Goal: Task Accomplishment & Management: Manage account settings

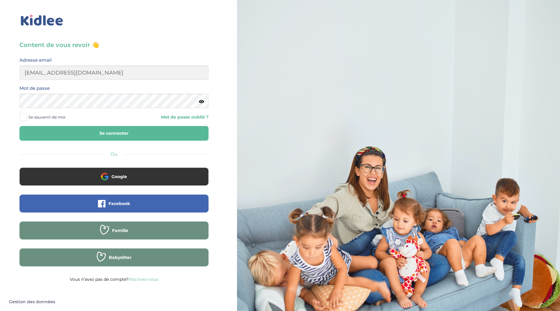
click at [108, 131] on button "Se connecter" at bounding box center [113, 133] width 189 height 15
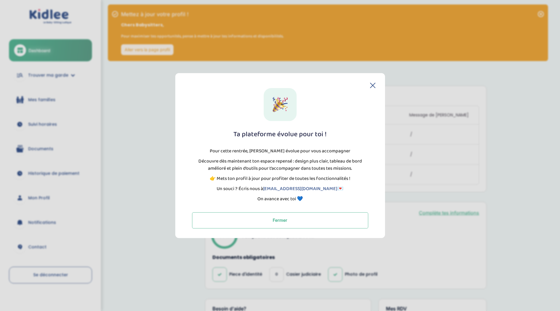
click at [375, 86] on icon at bounding box center [372, 85] width 5 height 5
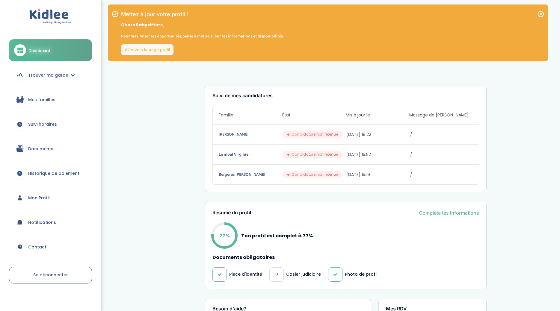
click at [59, 76] on span "Trouver ma garde" at bounding box center [48, 75] width 40 height 6
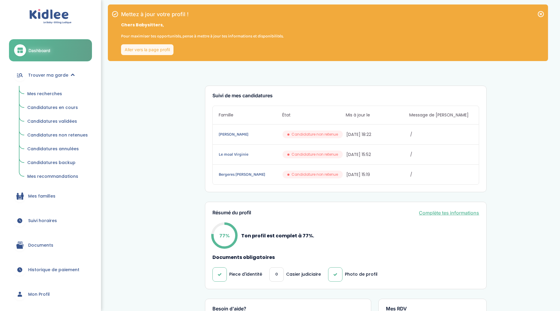
click at [139, 50] on link "Aller vers la page profil" at bounding box center [147, 49] width 52 height 11
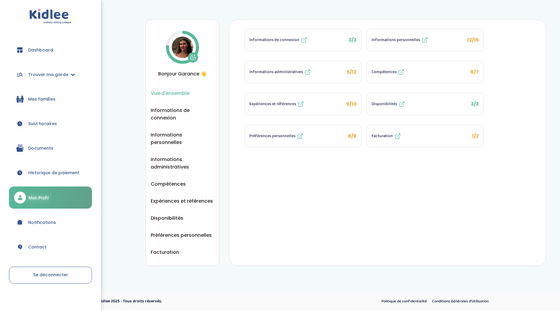
click at [30, 78] on link "Trouver ma garde" at bounding box center [50, 75] width 83 height 22
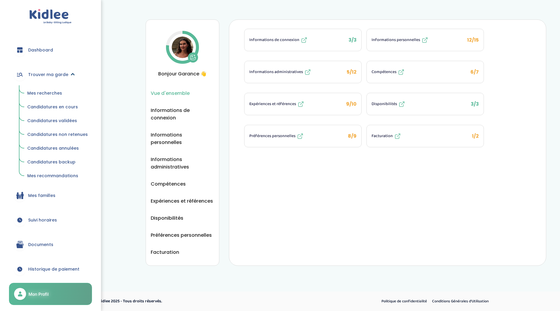
click at [30, 78] on span "Trouver ma garde" at bounding box center [48, 75] width 40 height 6
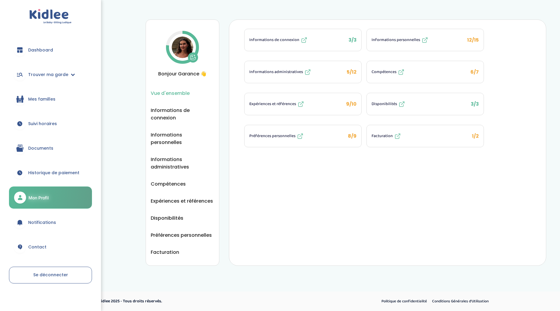
click at [394, 74] on span "Compétences" at bounding box center [384, 72] width 25 height 6
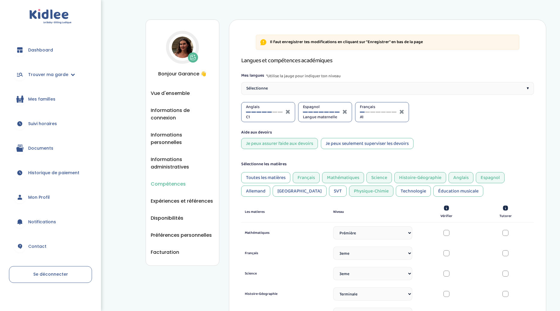
select select "Prémière"
select select "3eme"
select select "Terminale"
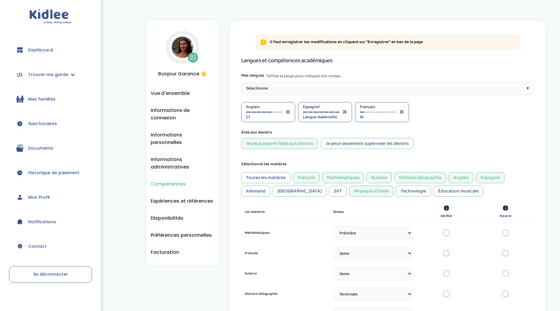
select select "Terminale"
select select "3eme"
click at [21, 45] on div at bounding box center [20, 50] width 12 height 12
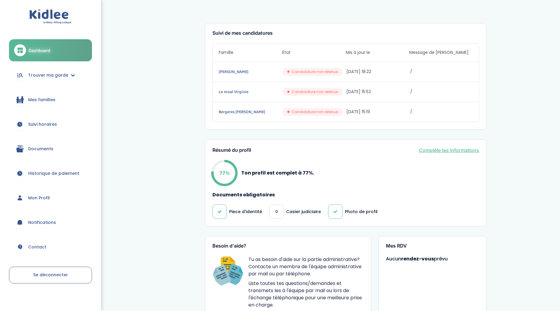
click at [32, 203] on link "Mon Profil" at bounding box center [50, 198] width 83 height 22
click at [36, 194] on link "Mon Profil" at bounding box center [50, 198] width 83 height 22
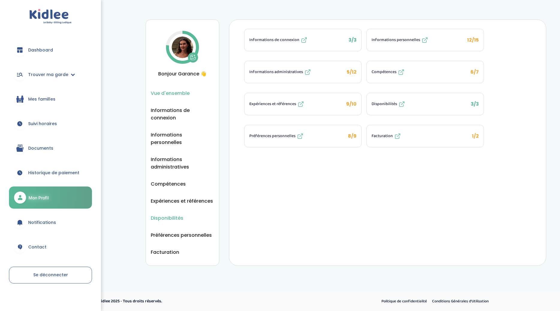
click at [158, 215] on span "Disponibilités" at bounding box center [167, 218] width 33 height 7
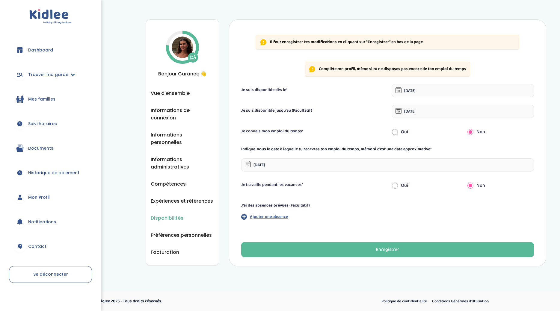
click at [62, 76] on span "Trouver ma garde" at bounding box center [48, 75] width 40 height 6
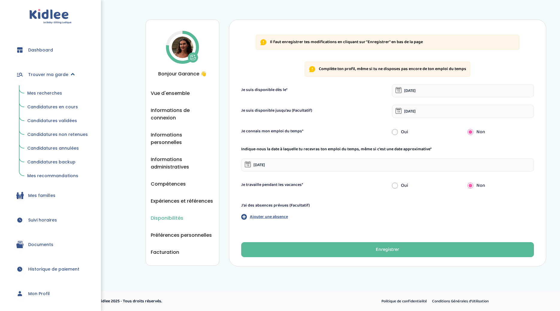
click at [62, 76] on span "Trouver ma garde" at bounding box center [48, 75] width 40 height 6
